Goal: Information Seeking & Learning: Learn about a topic

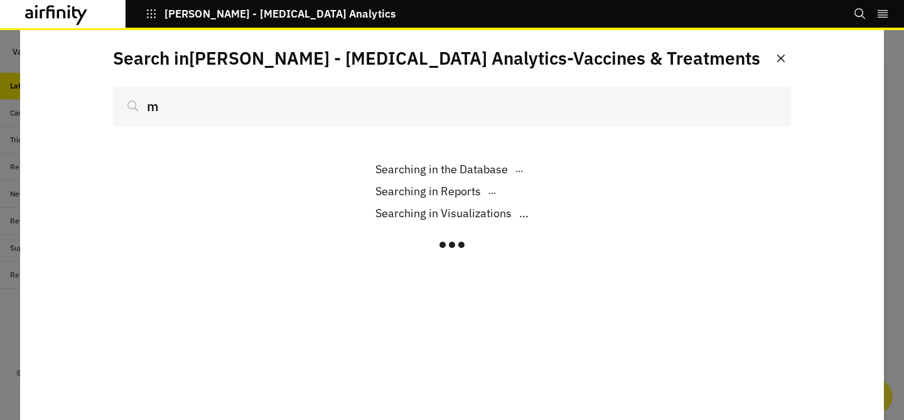
scroll to position [1016, 377]
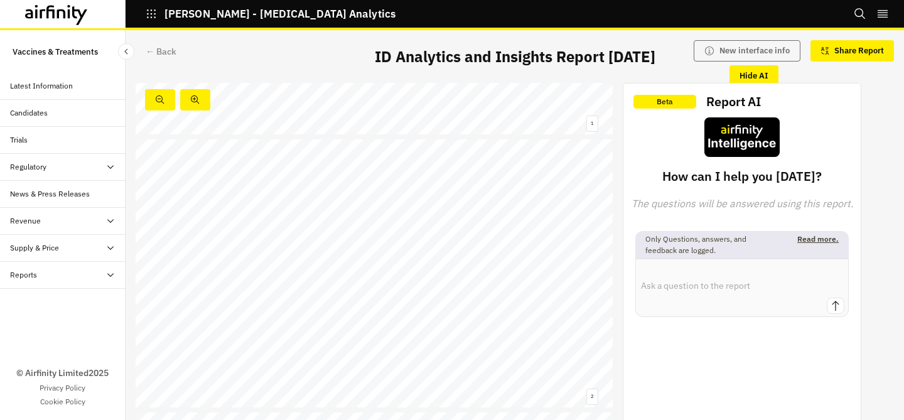
scroll to position [224, 0]
click at [229, 342] on link at bounding box center [207, 340] width 78 height 7
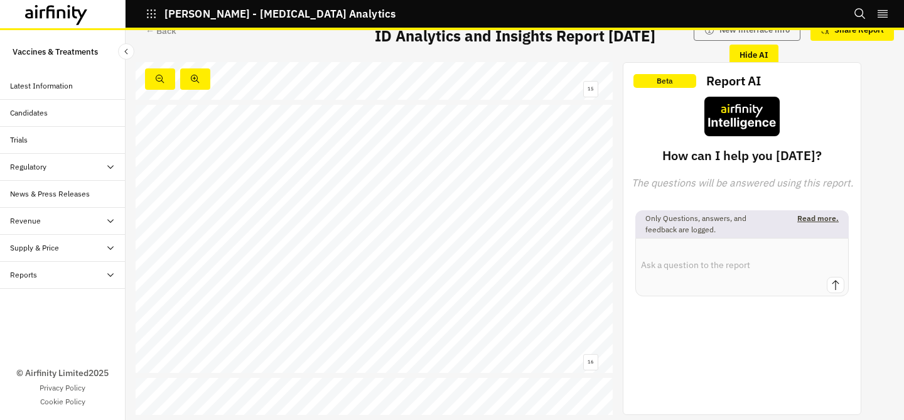
scroll to position [4056, 0]
click at [451, 198] on div "GSK’s pentavalent meningococcal vaccine becomes the second to be recommended by…" at bounding box center [374, 239] width 477 height 269
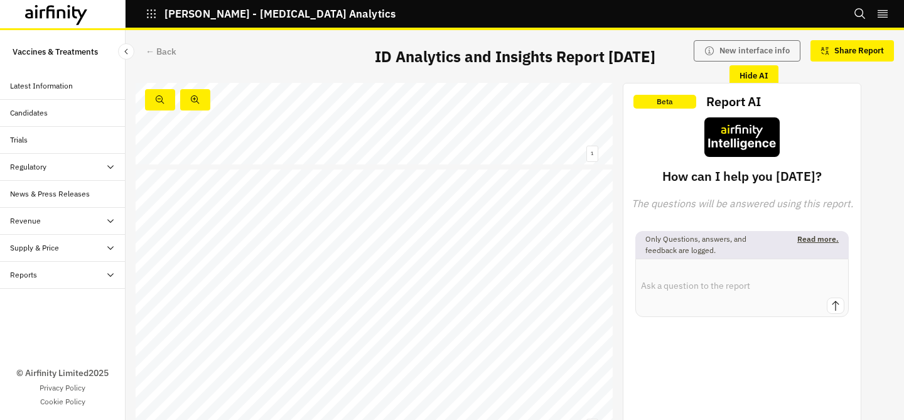
scroll to position [189, 0]
click at [414, 291] on link at bounding box center [461, 292] width 142 height 7
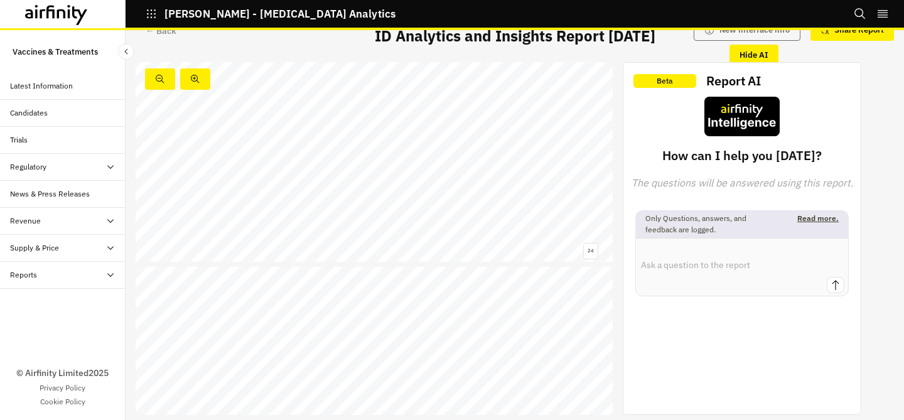
scroll to position [6353, 0]
